Goal: Task Accomplishment & Management: Manage account settings

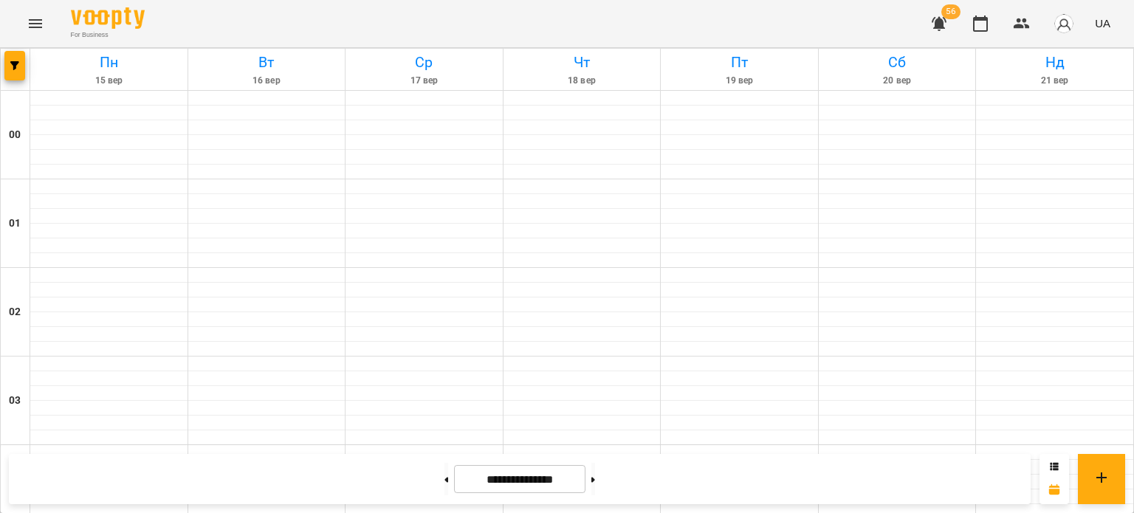
scroll to position [1681, 0]
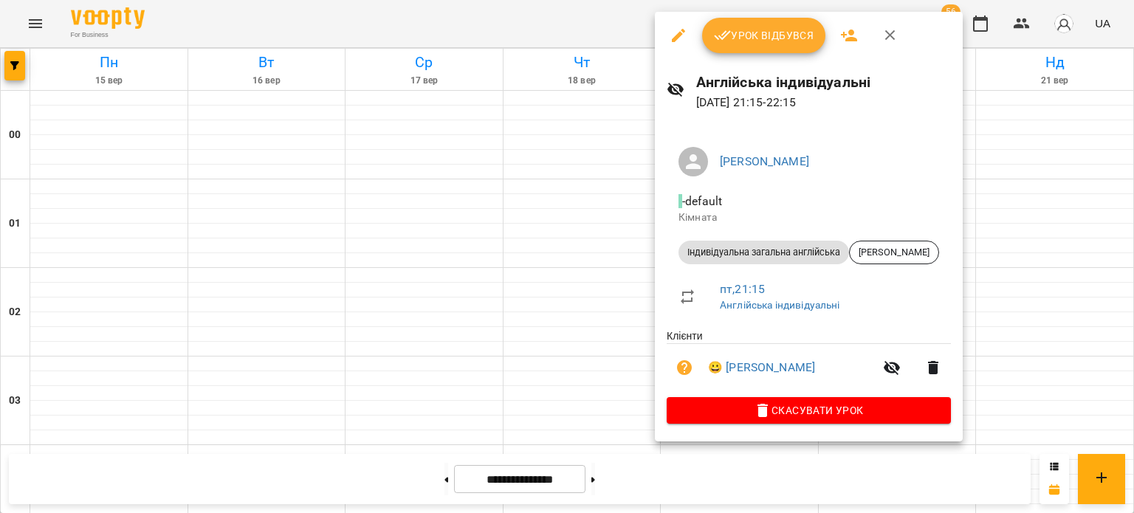
click at [766, 42] on span "Урок відбувся" at bounding box center [764, 36] width 100 height 18
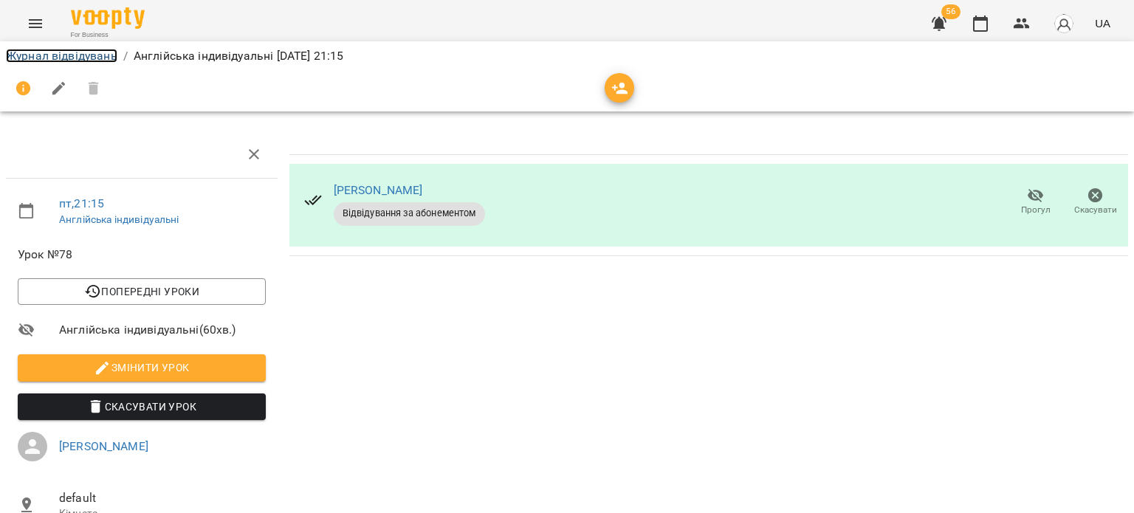
click at [48, 58] on link "Журнал відвідувань" at bounding box center [61, 56] width 111 height 14
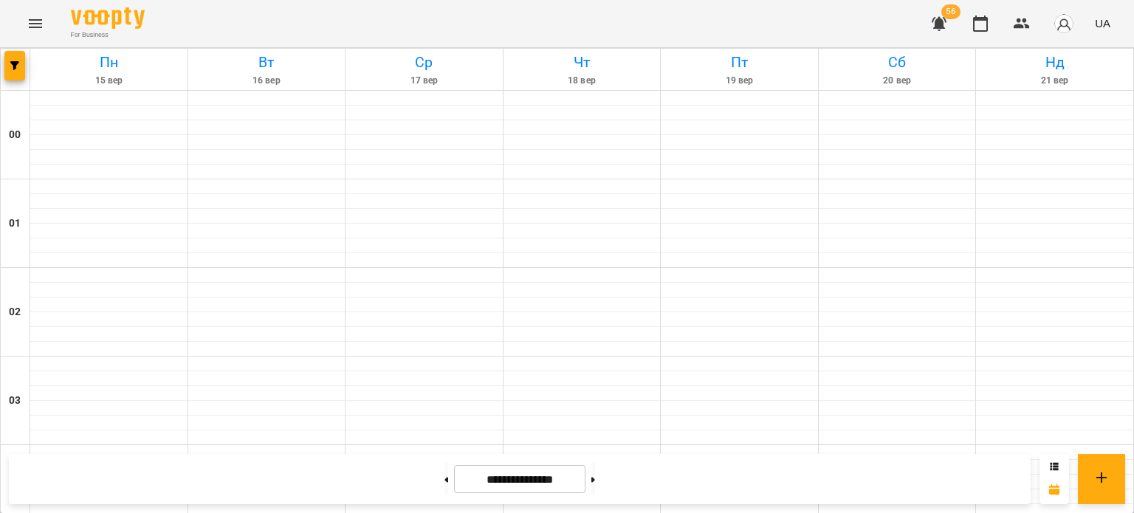
scroll to position [1681, 0]
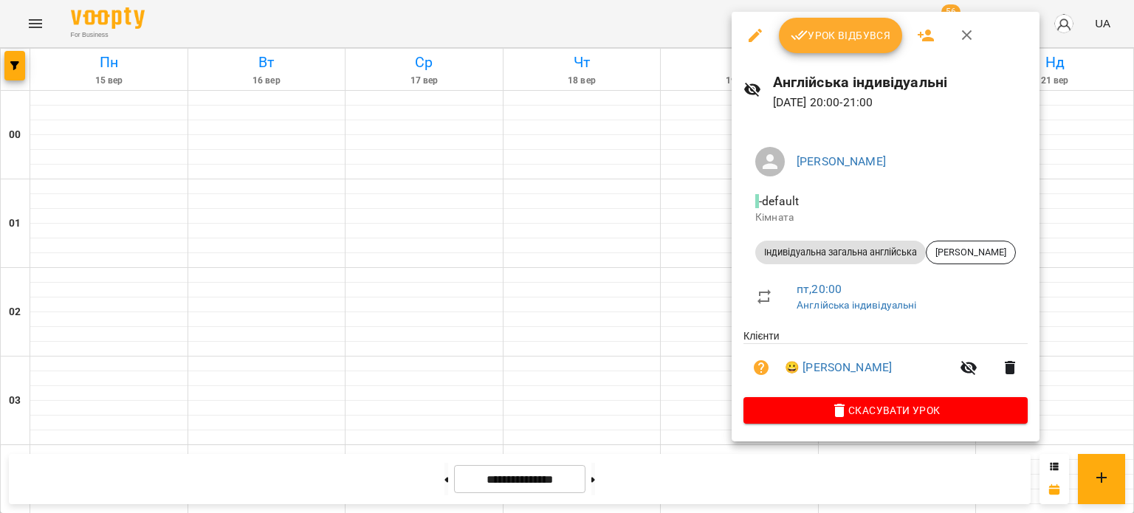
click at [839, 43] on span "Урок відбувся" at bounding box center [841, 36] width 100 height 18
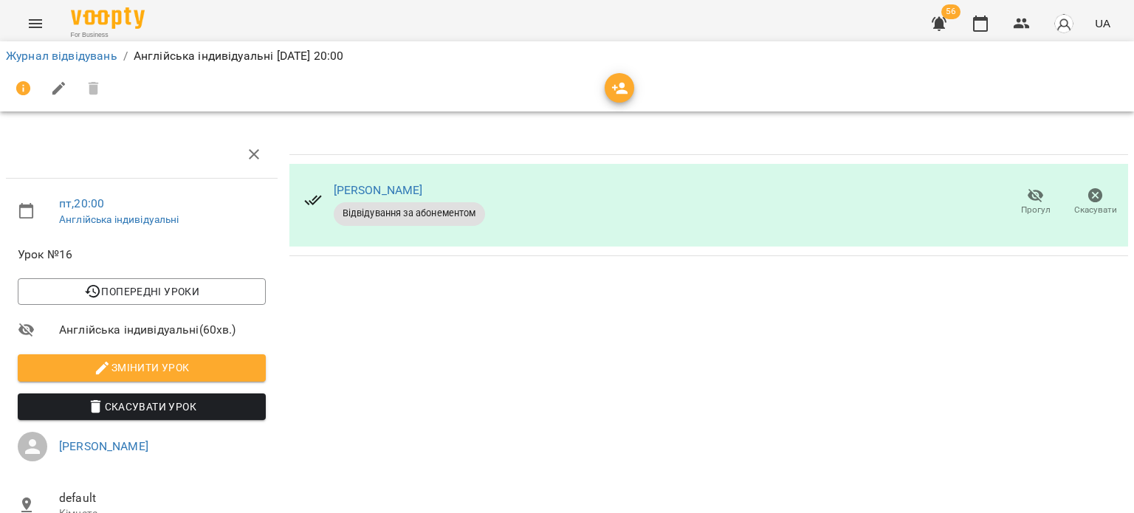
click at [105, 63] on li "Журнал відвідувань" at bounding box center [61, 56] width 111 height 18
click at [102, 57] on link "Журнал відвідувань" at bounding box center [61, 56] width 111 height 14
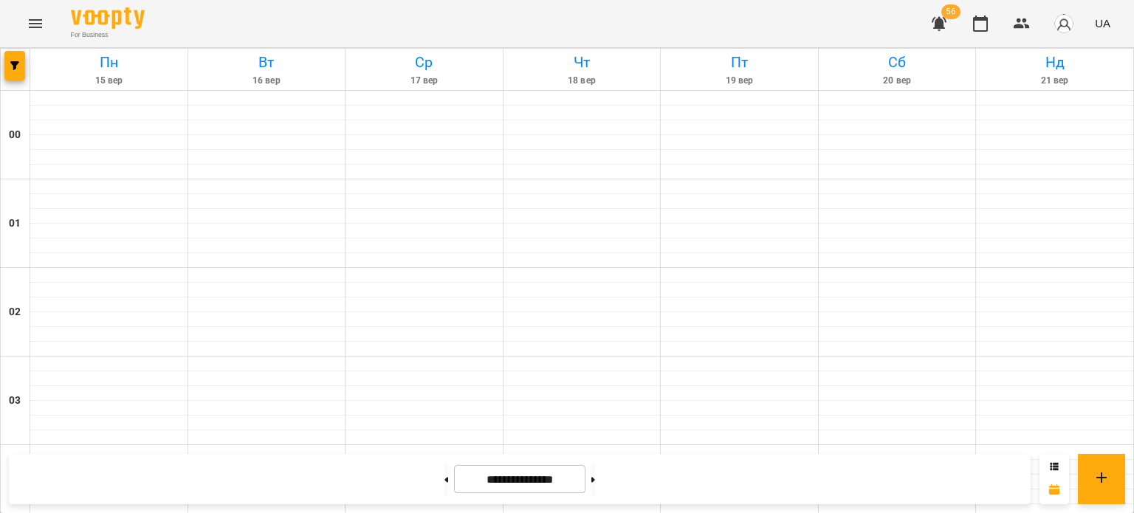
scroll to position [1681, 0]
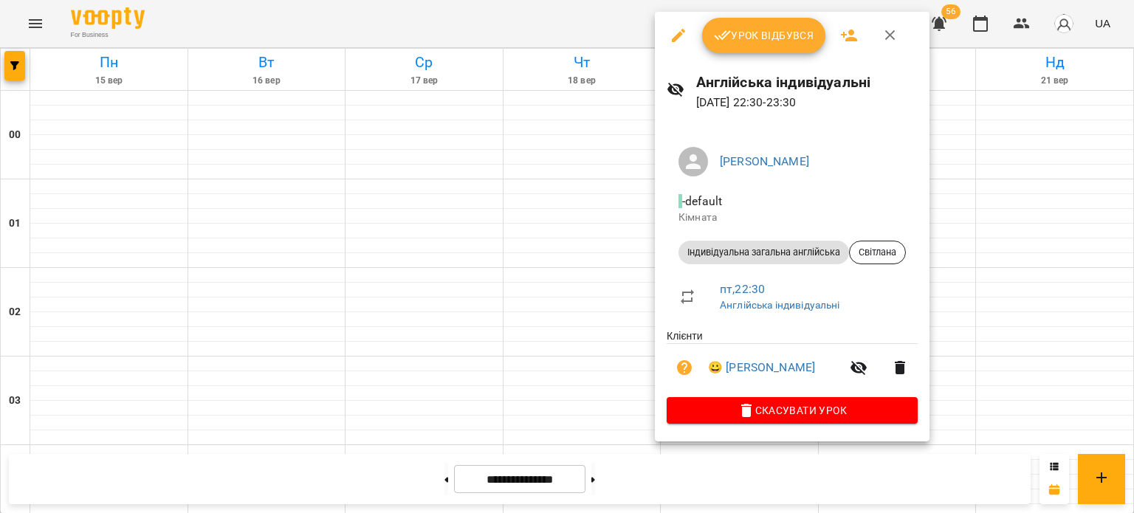
click at [721, 47] on button "Урок відбувся" at bounding box center [764, 35] width 124 height 35
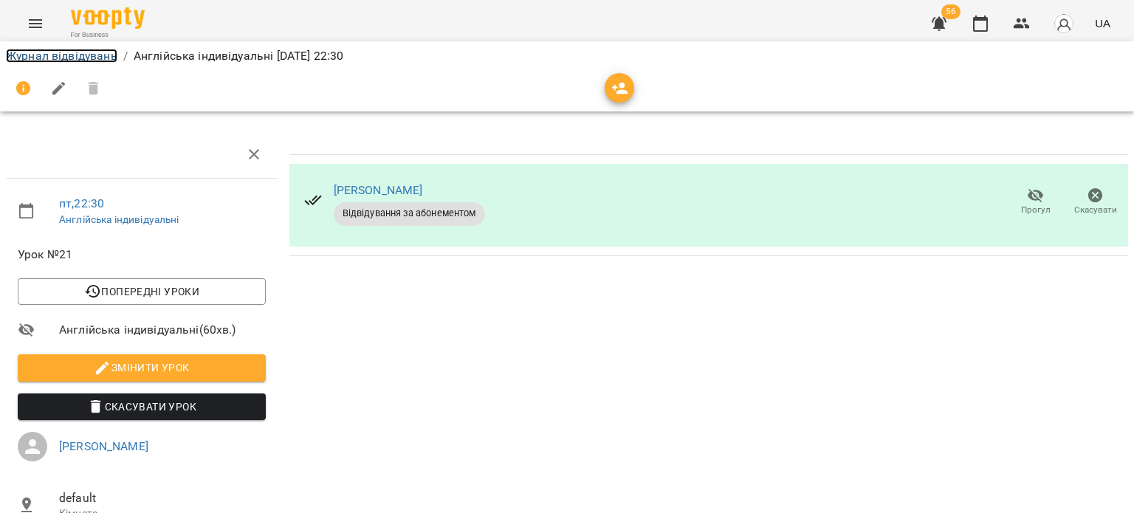
click at [102, 55] on link "Журнал відвідувань" at bounding box center [61, 56] width 111 height 14
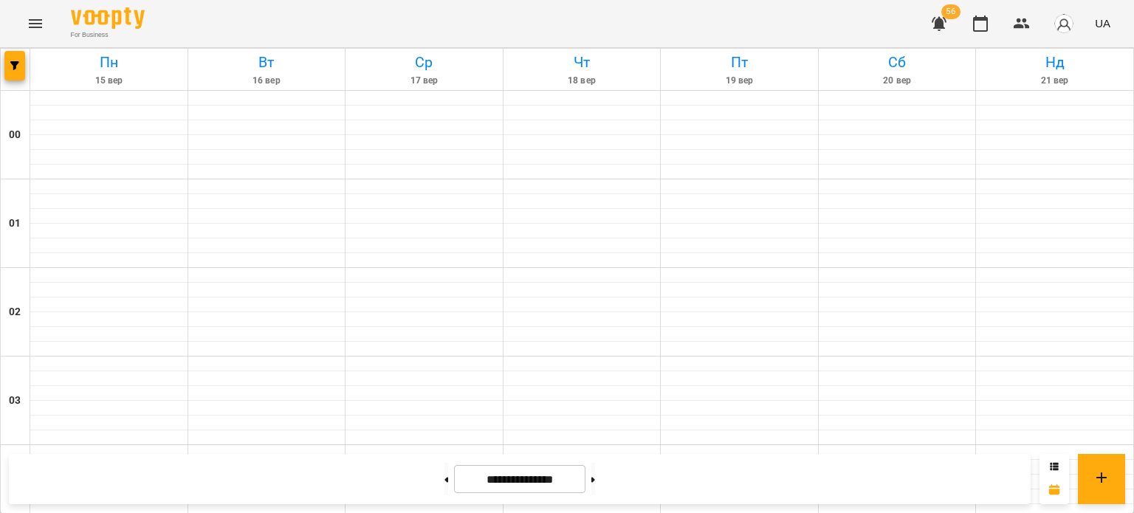
click at [1046, 466] on div at bounding box center [1054, 479] width 30 height 50
click at [1052, 466] on icon at bounding box center [1054, 465] width 8 height 7
